Goal: Task Accomplishment & Management: Manage account settings

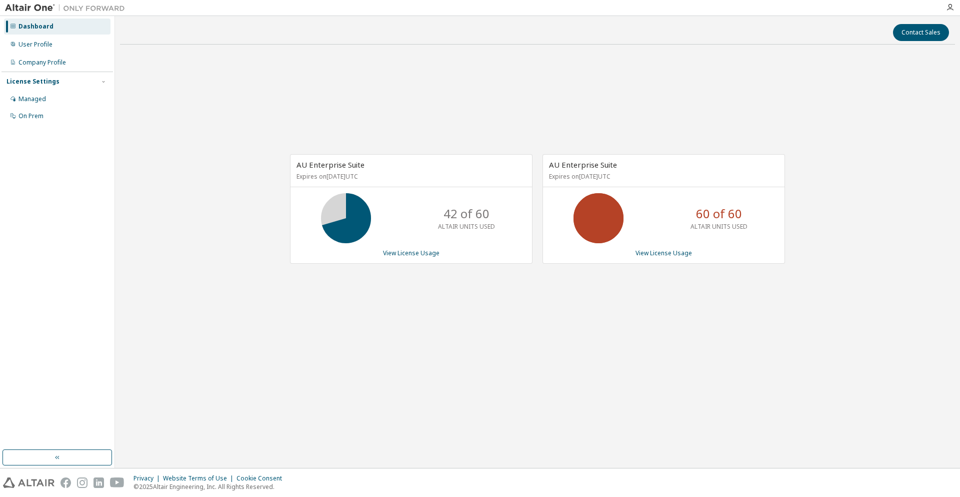
click at [416, 257] on div "AU Enterprise Suite Expires on [DATE] UTC 42 of 60 ALTAIR UNITS USED View Licen…" at bounding box center [411, 209] width 243 height 110
click at [418, 254] on link "View License Usage" at bounding box center [411, 253] width 57 height 9
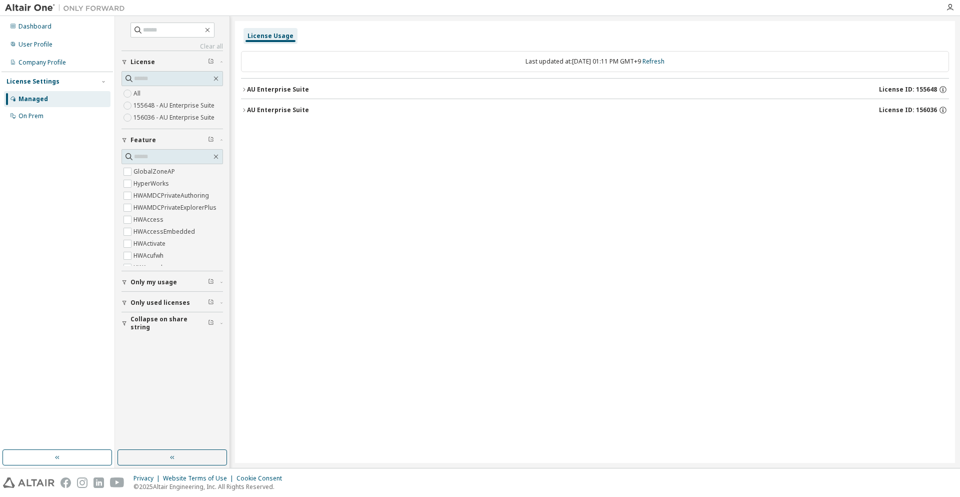
click at [361, 91] on div "AU Enterprise Suite License ID: 155648" at bounding box center [598, 89] width 702 height 9
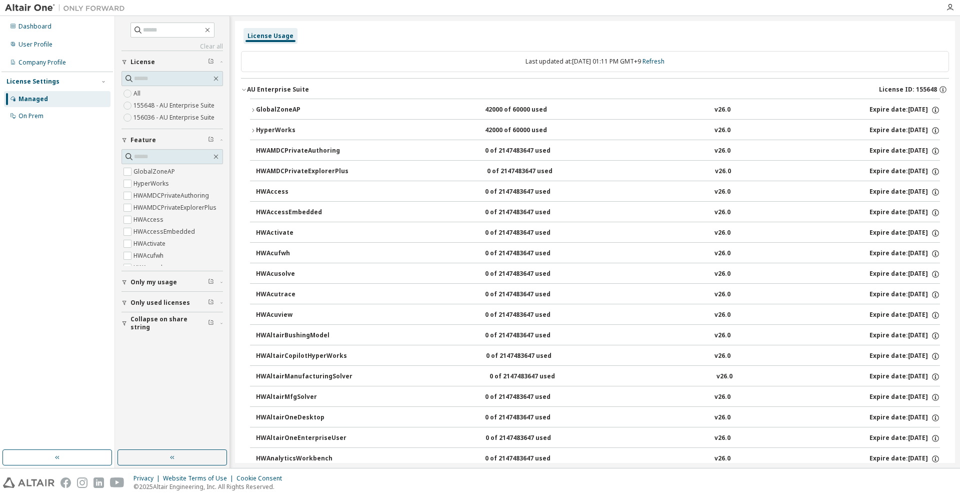
click at [329, 127] on div "HyperWorks" at bounding box center [301, 130] width 90 height 9
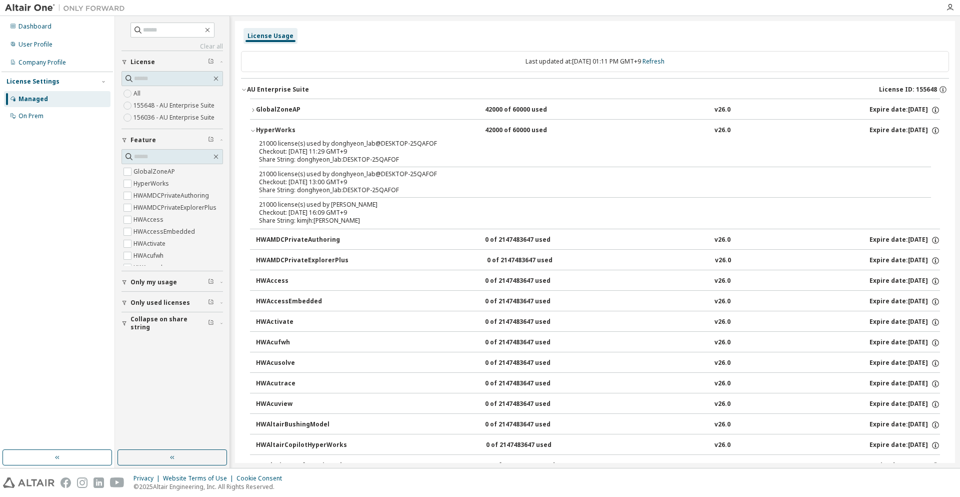
click at [329, 127] on div "HyperWorks" at bounding box center [301, 130] width 90 height 9
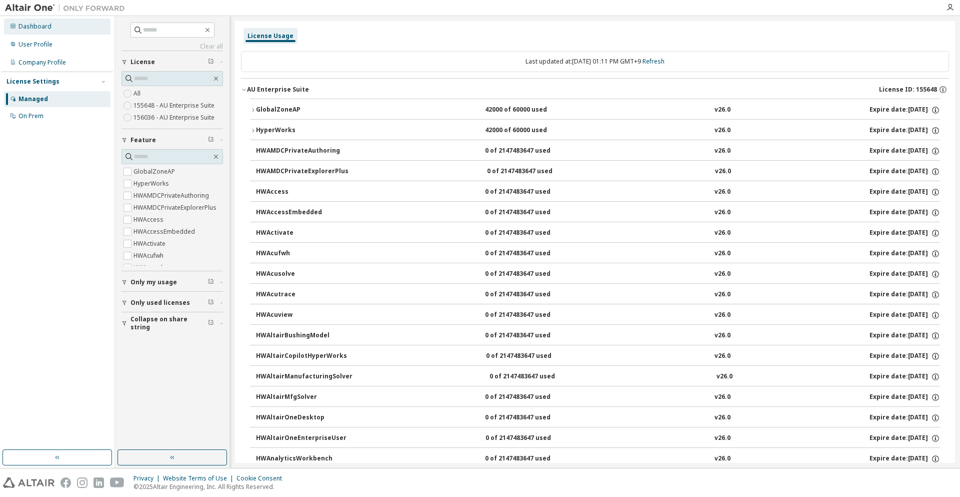
click at [48, 33] on div "Dashboard" at bounding box center [57, 27] width 107 height 16
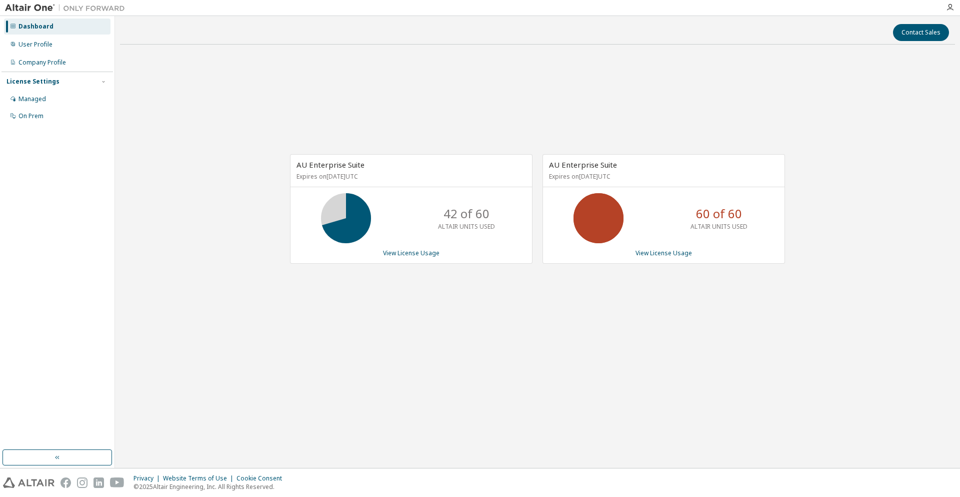
click at [56, 34] on div "Dashboard" at bounding box center [57, 27] width 107 height 16
click at [50, 32] on div "Dashboard" at bounding box center [57, 27] width 107 height 16
click at [52, 61] on div "Company Profile" at bounding box center [43, 63] width 48 height 8
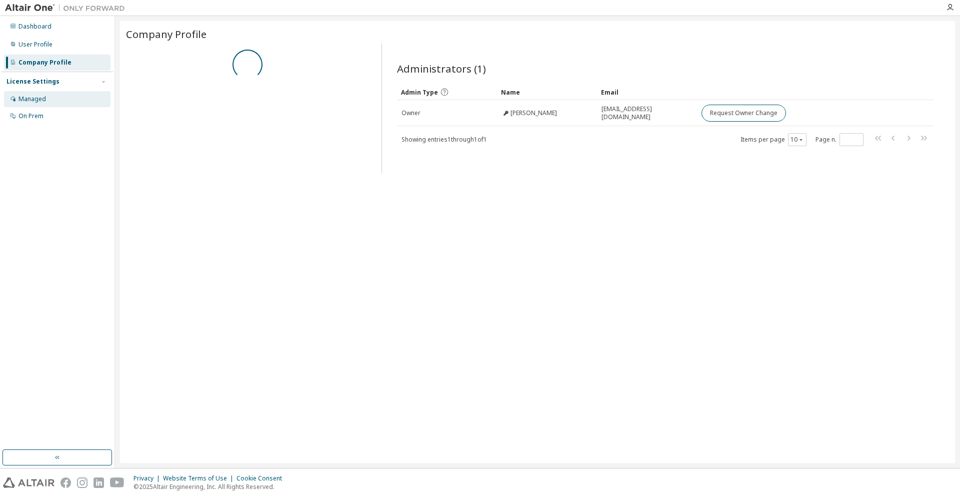
click at [47, 102] on div "Managed" at bounding box center [57, 99] width 107 height 16
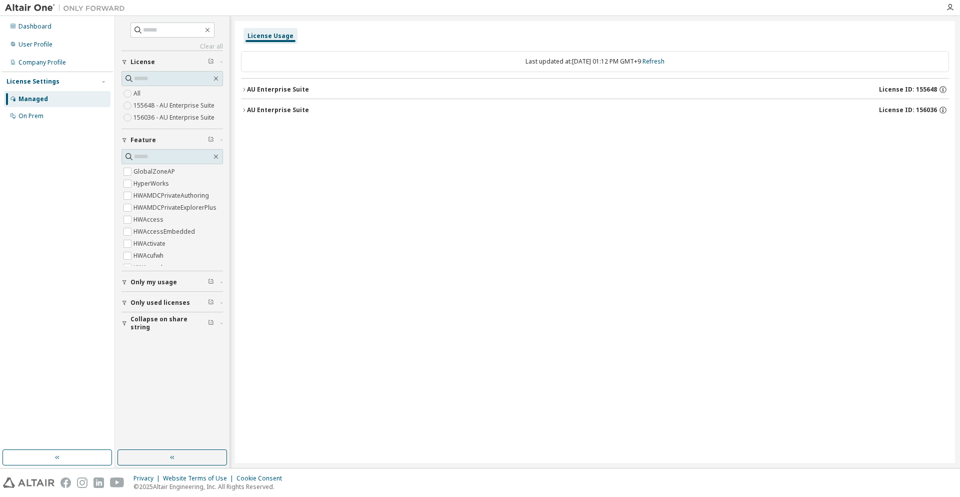
click at [298, 92] on div "AU Enterprise Suite License ID: 155648" at bounding box center [598, 89] width 702 height 9
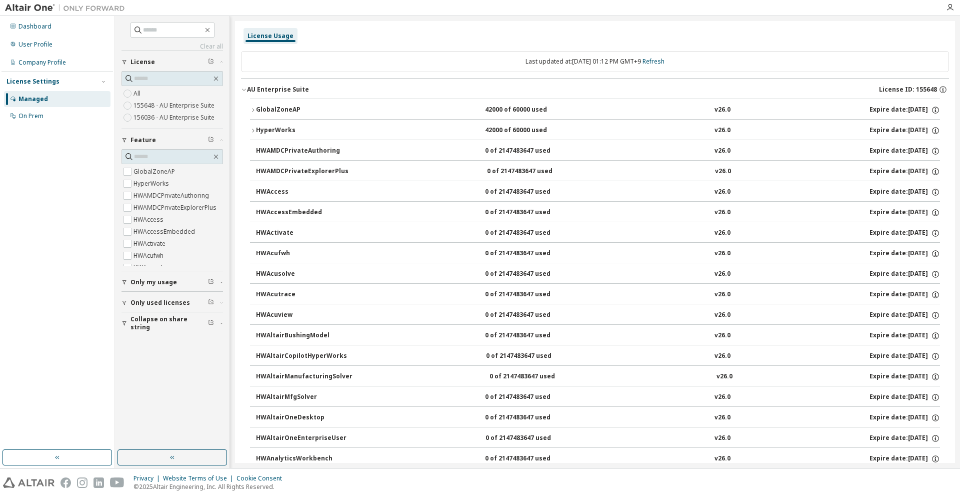
click at [291, 127] on div "HyperWorks" at bounding box center [301, 130] width 90 height 9
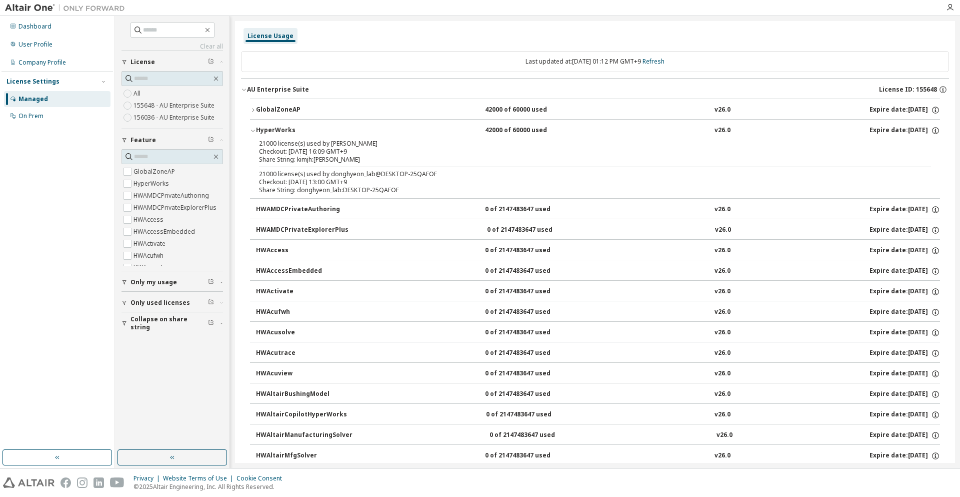
click at [291, 127] on div "HyperWorks" at bounding box center [301, 130] width 90 height 9
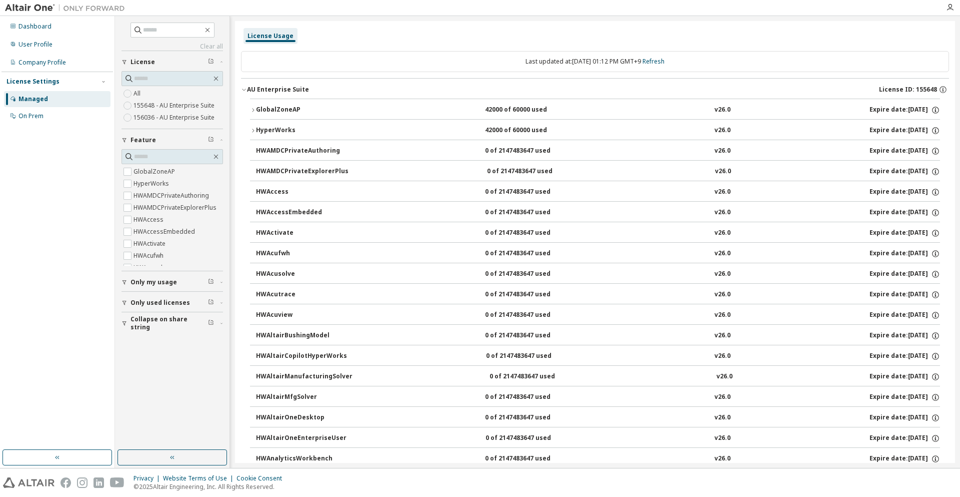
click at [199, 114] on label "156036 - AU Enterprise Suite" at bounding box center [175, 118] width 83 height 12
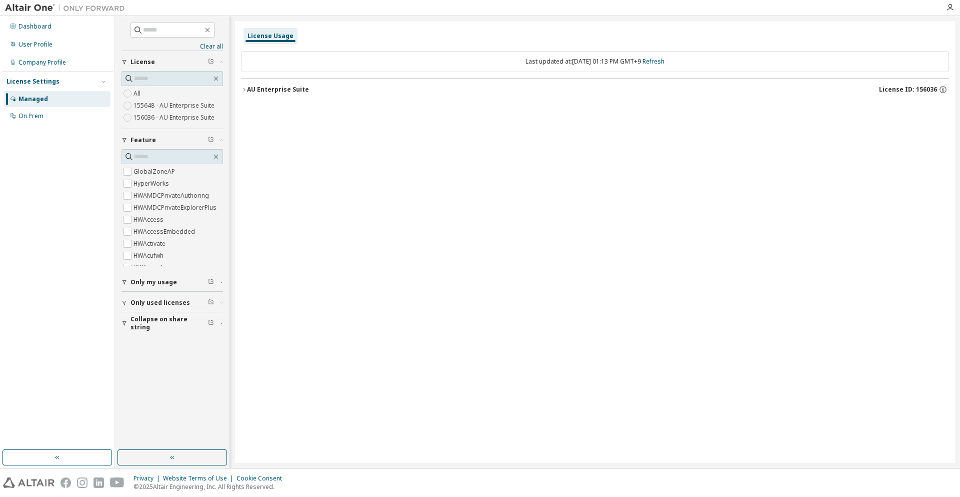
click at [294, 94] on div "AU Enterprise Suite License ID: 156036" at bounding box center [598, 89] width 702 height 9
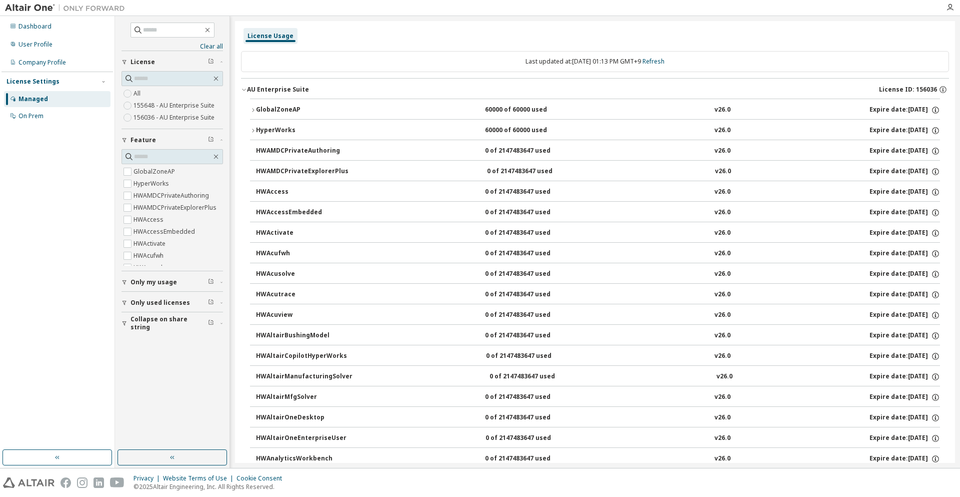
click at [292, 131] on div "HyperWorks" at bounding box center [301, 130] width 90 height 9
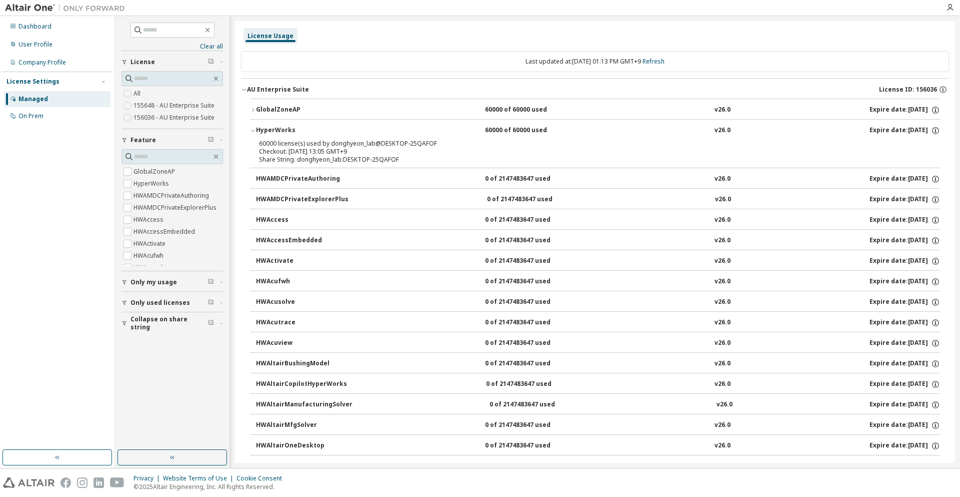
drag, startPoint x: 567, startPoint y: 20, endPoint x: 469, endPoint y: 32, distance: 98.7
click at [567, 20] on div "Clear all Collapse on share string Only used licenses Only my usage Feature Glo…" at bounding box center [537, 242] width 845 height 452
click at [17, 29] on div "Dashboard" at bounding box center [57, 27] width 107 height 16
